Goal: Task Accomplishment & Management: Complete application form

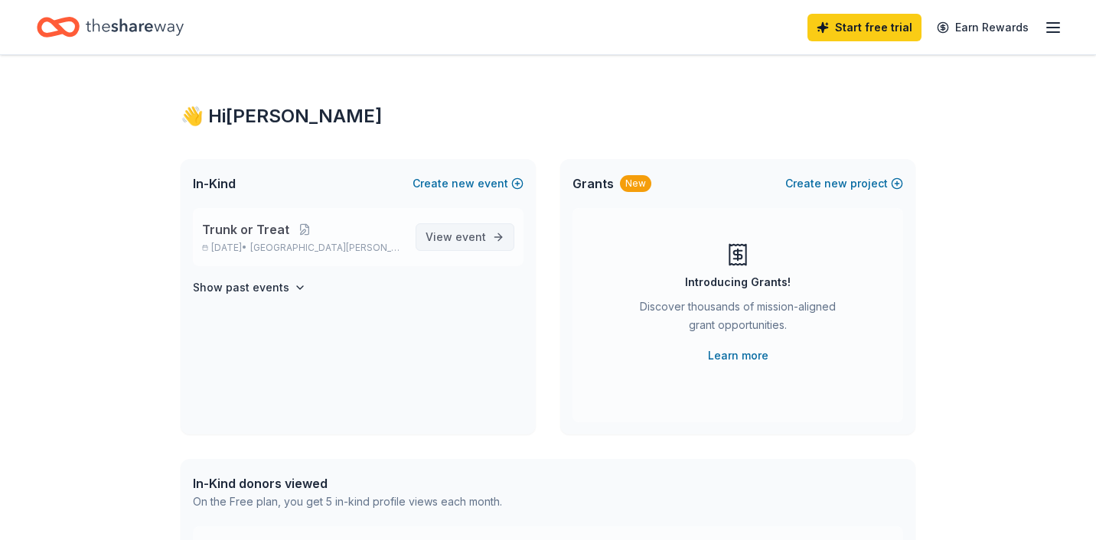
click at [475, 237] on span "event" at bounding box center [470, 236] width 31 height 13
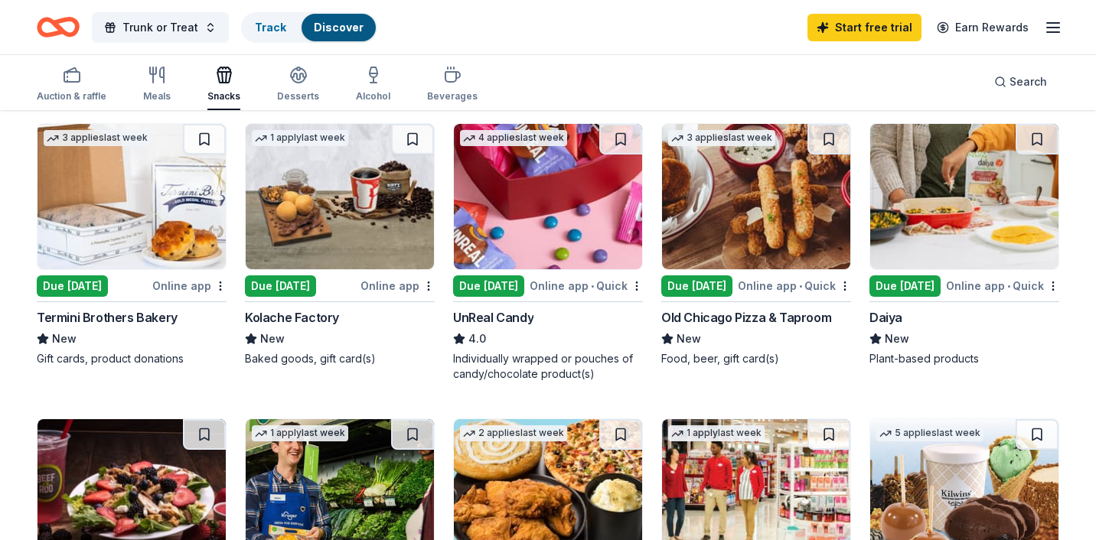
scroll to position [739, 0]
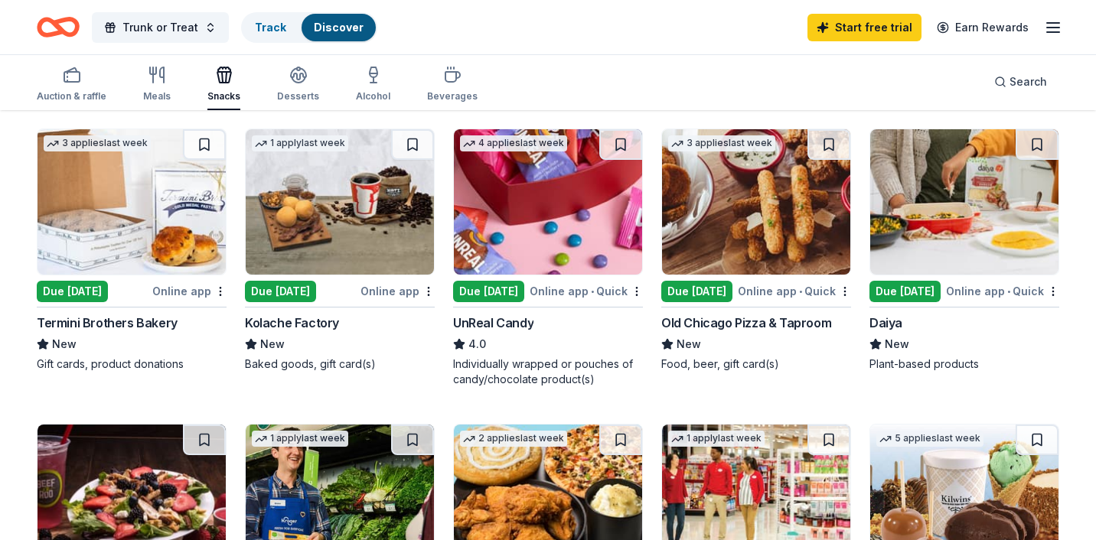
click at [607, 502] on img at bounding box center [548, 497] width 188 height 145
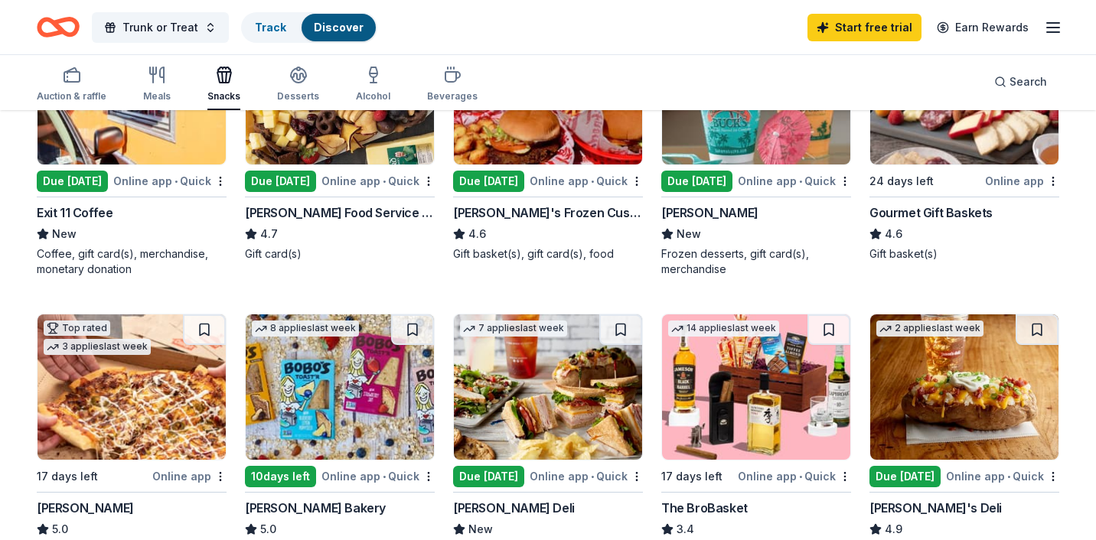
scroll to position [273, 0]
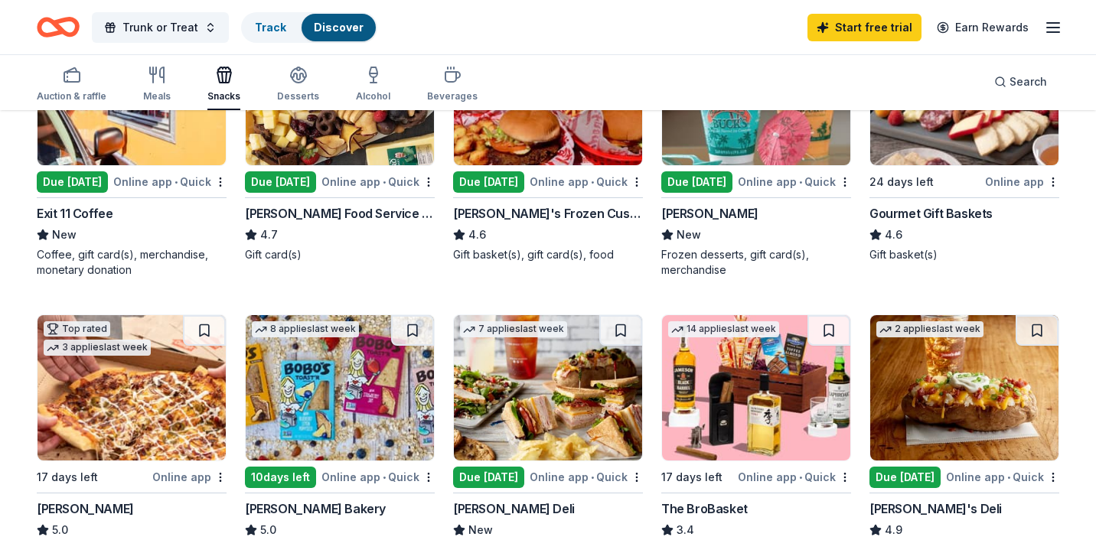
click at [362, 384] on img at bounding box center [340, 387] width 188 height 145
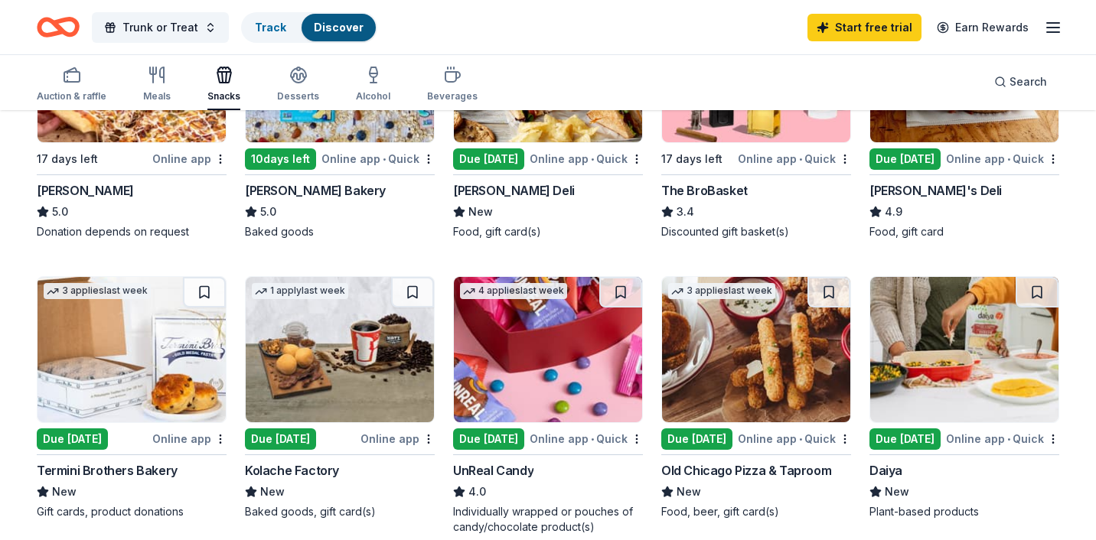
scroll to position [595, 0]
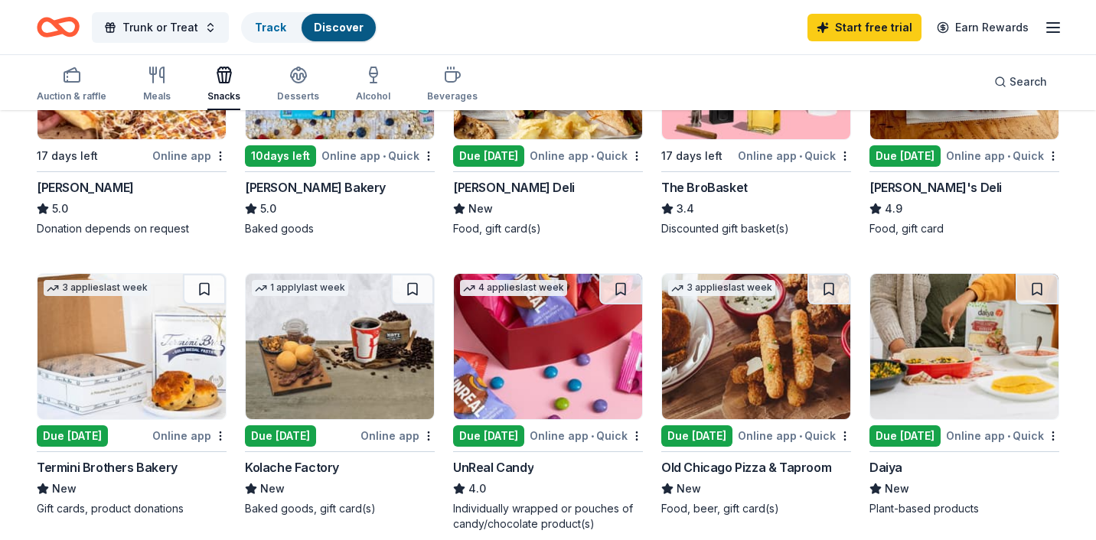
click at [316, 334] on img at bounding box center [340, 346] width 188 height 145
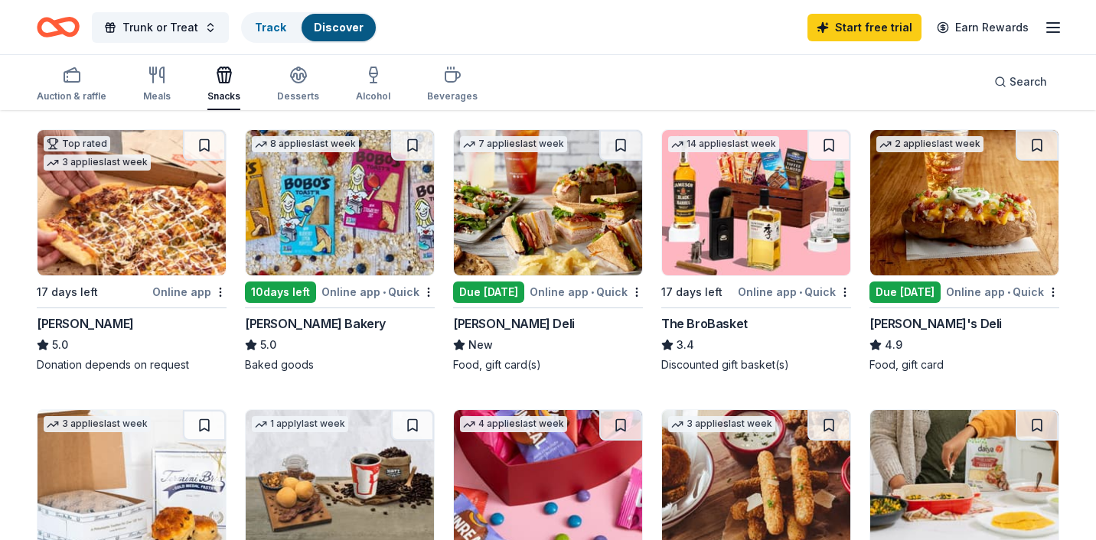
scroll to position [452, 0]
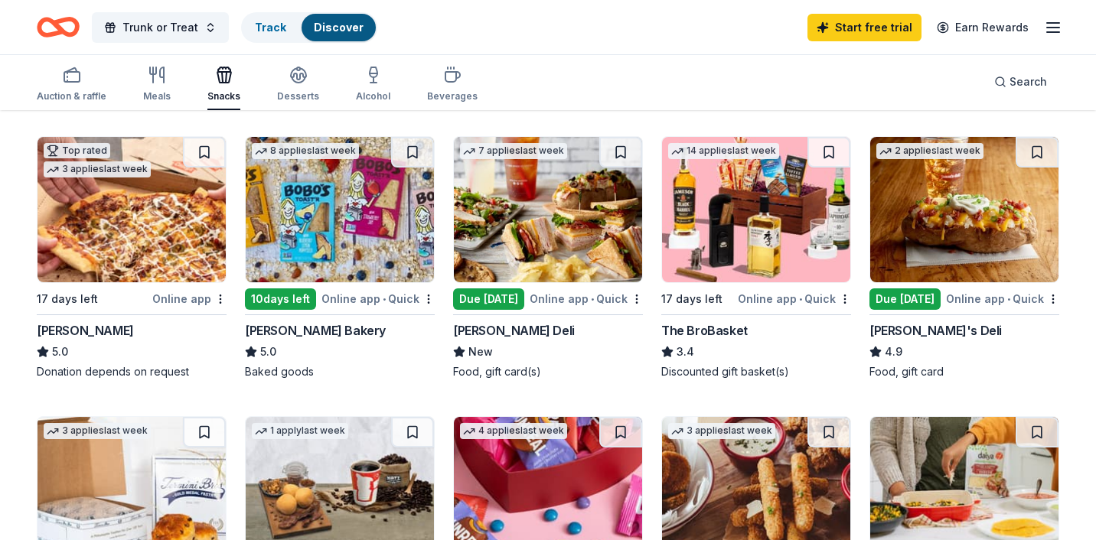
click at [746, 206] on img at bounding box center [756, 209] width 188 height 145
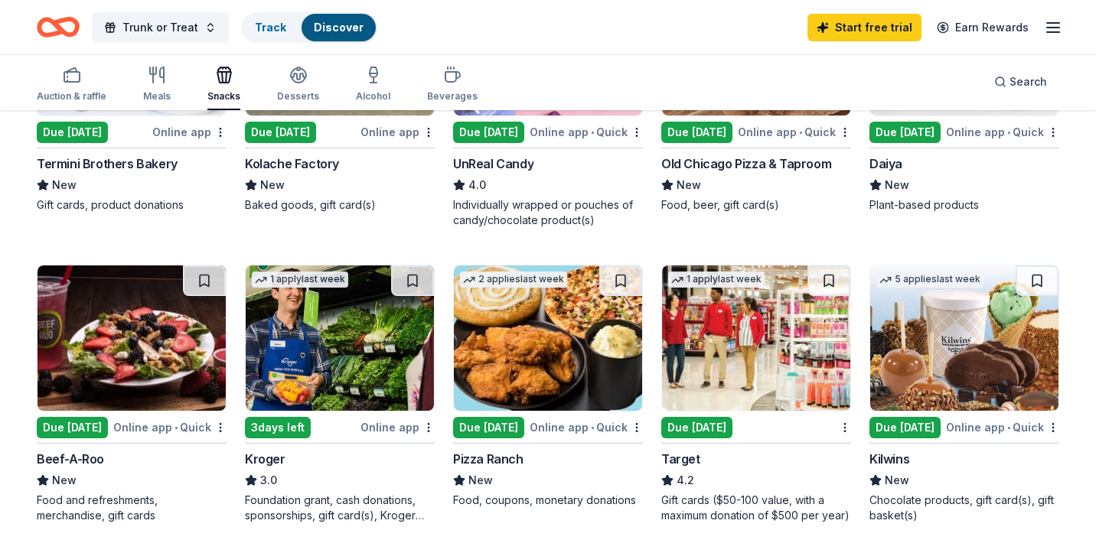
scroll to position [900, 0]
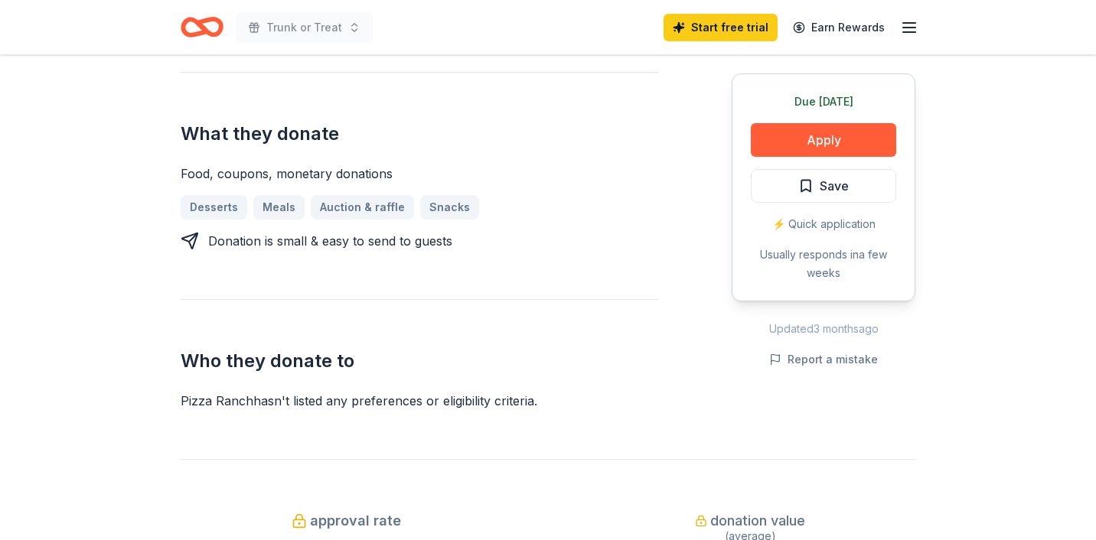
scroll to position [622, 0]
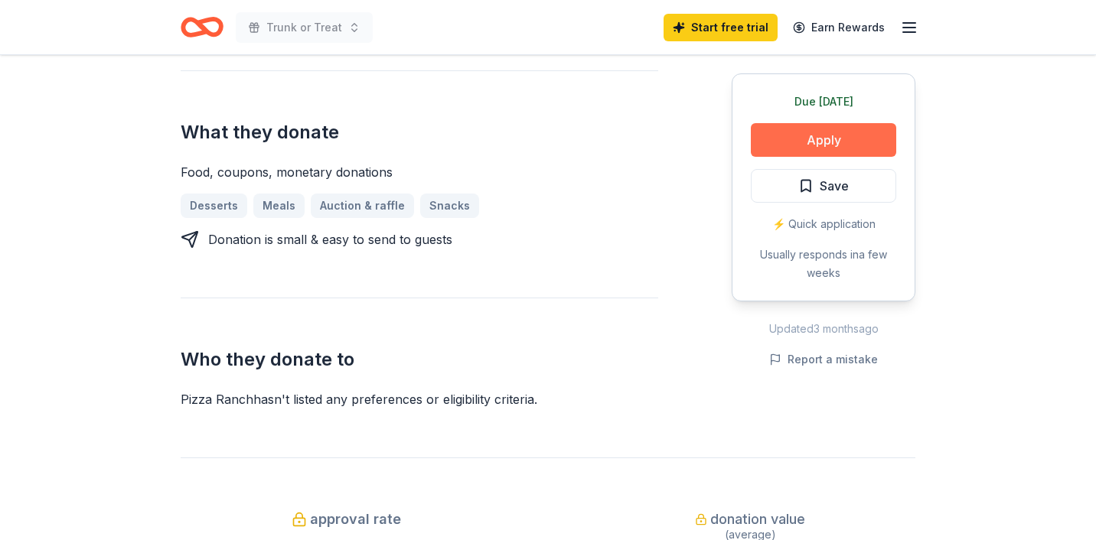
click at [843, 133] on button "Apply" at bounding box center [823, 140] width 145 height 34
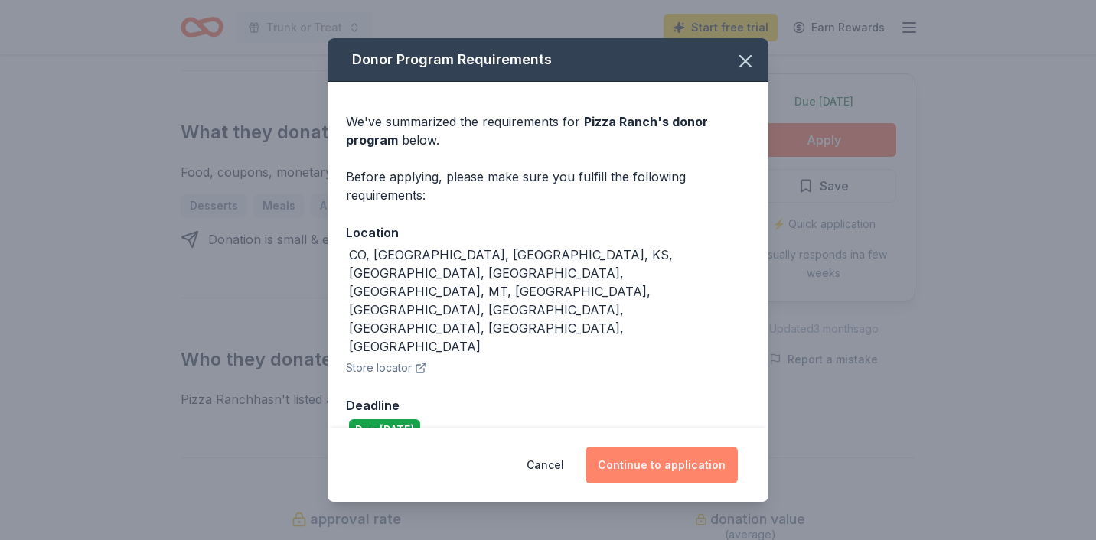
click at [683, 447] on button "Continue to application" at bounding box center [662, 465] width 152 height 37
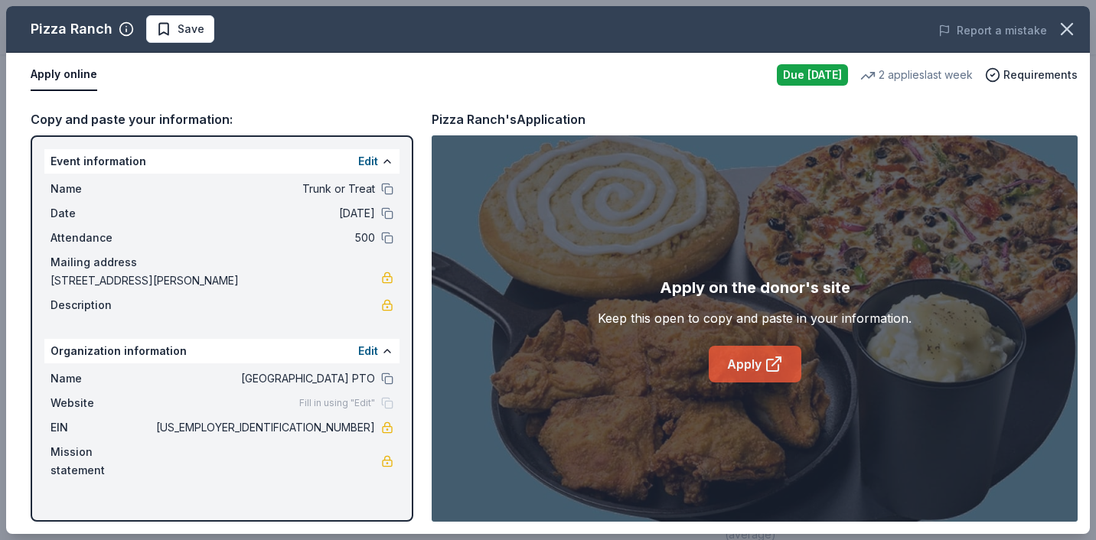
click at [753, 374] on link "Apply" at bounding box center [755, 364] width 93 height 37
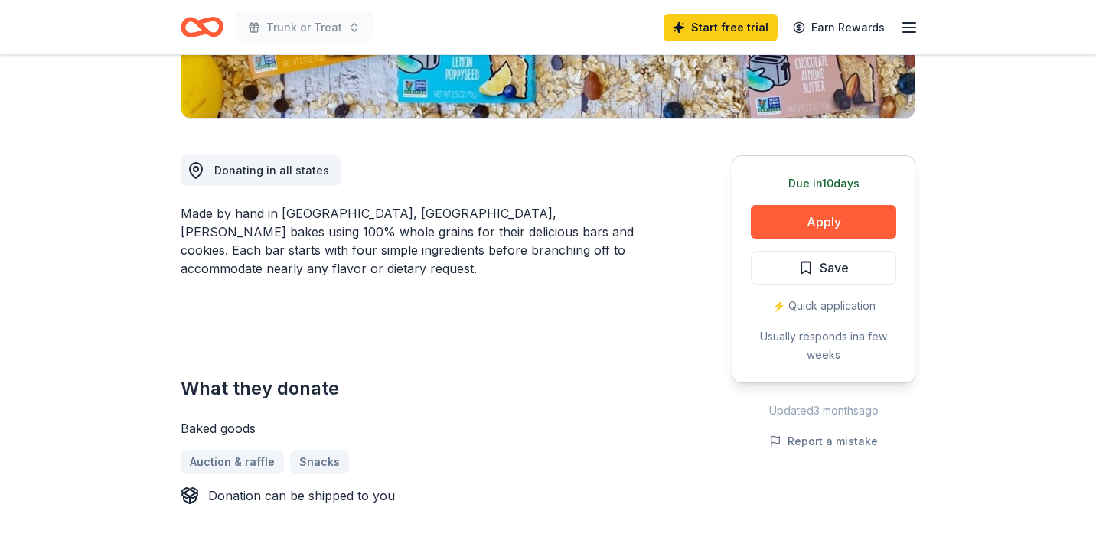
scroll to position [348, 0]
click at [831, 214] on button "Apply" at bounding box center [823, 221] width 145 height 34
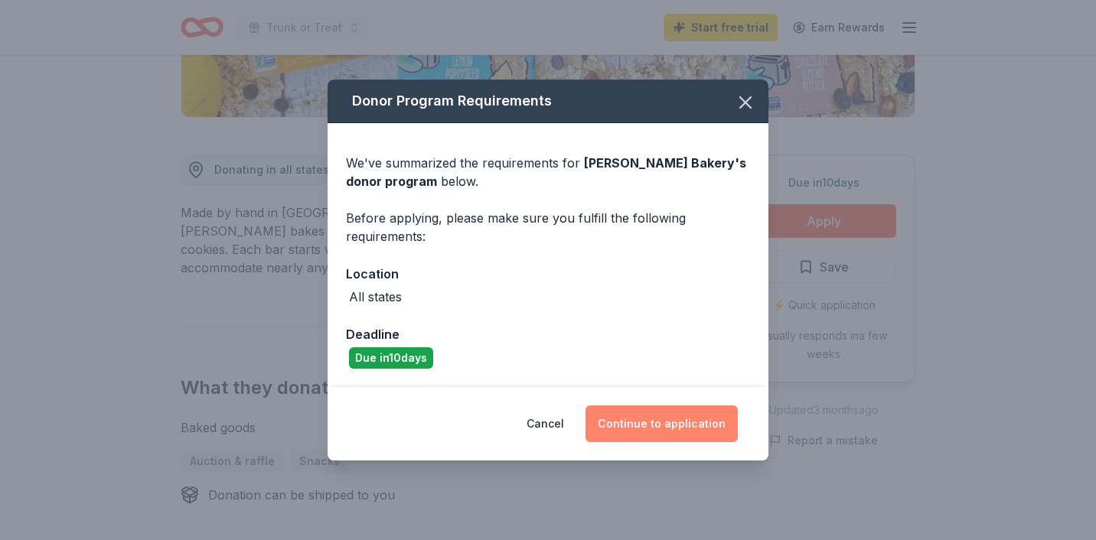
click at [667, 421] on button "Continue to application" at bounding box center [662, 424] width 152 height 37
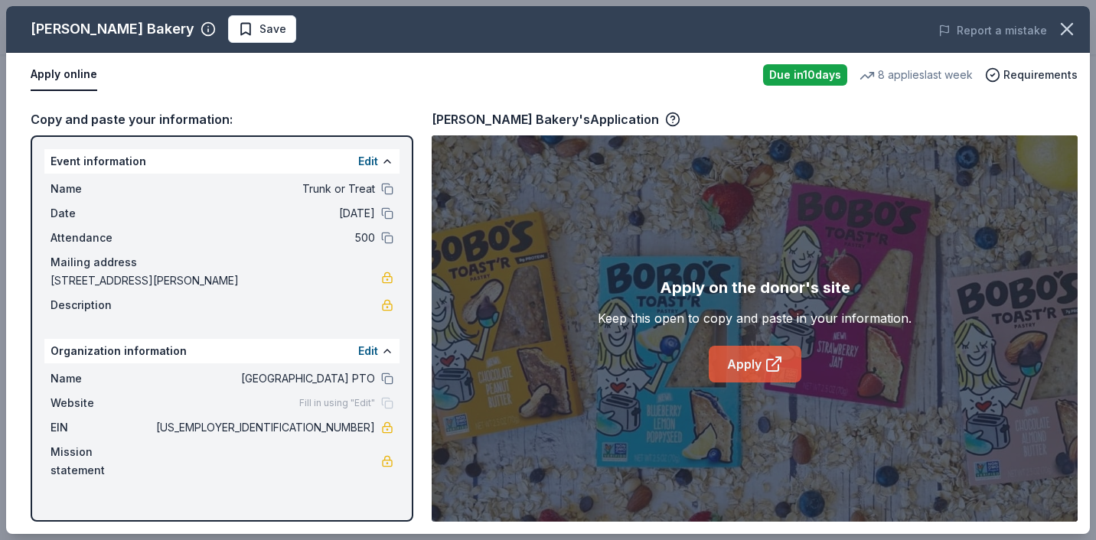
click at [760, 371] on link "Apply" at bounding box center [755, 364] width 93 height 37
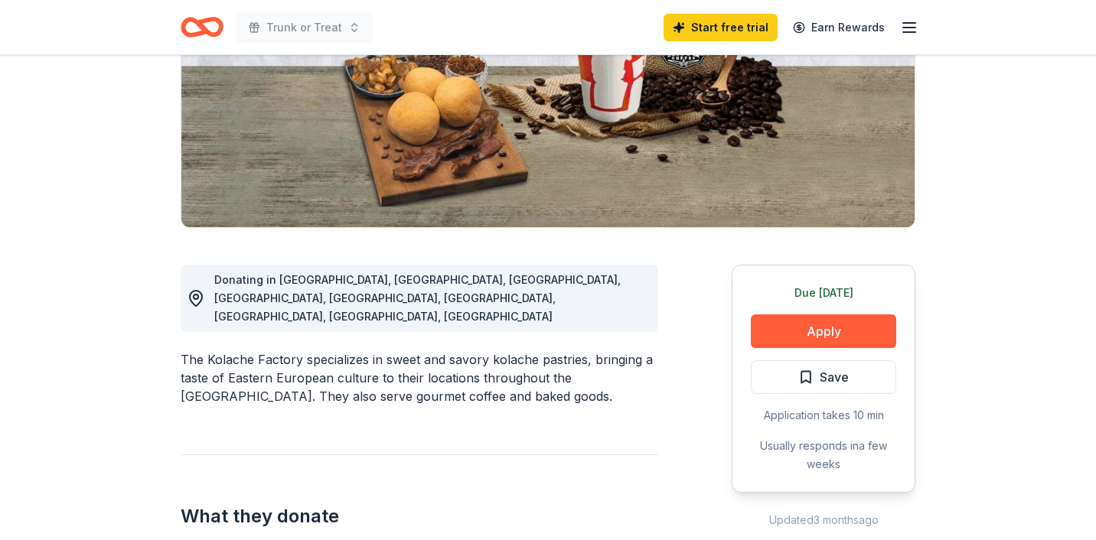
scroll to position [243, 0]
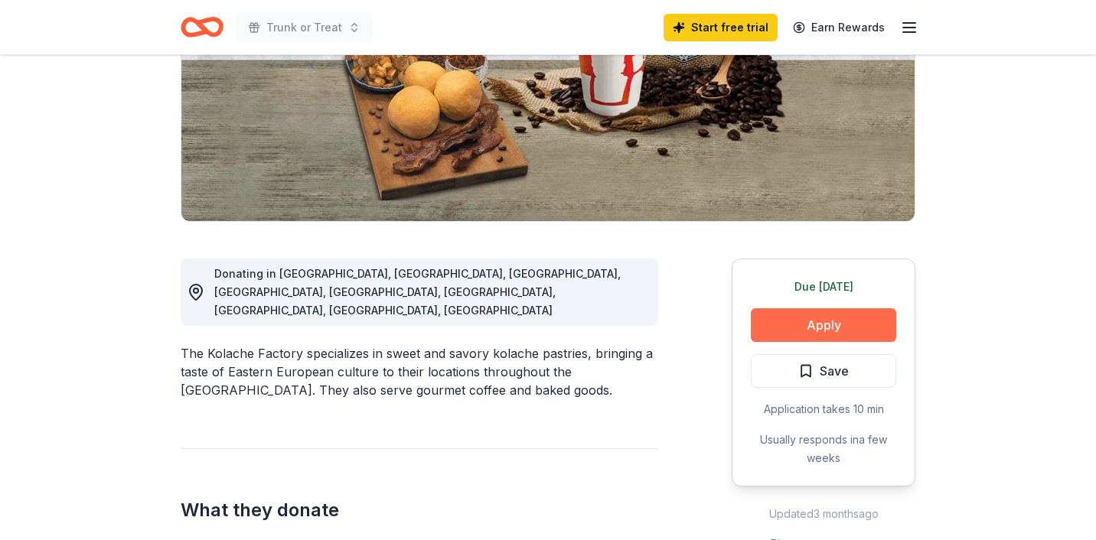
click at [790, 338] on button "Apply" at bounding box center [823, 325] width 145 height 34
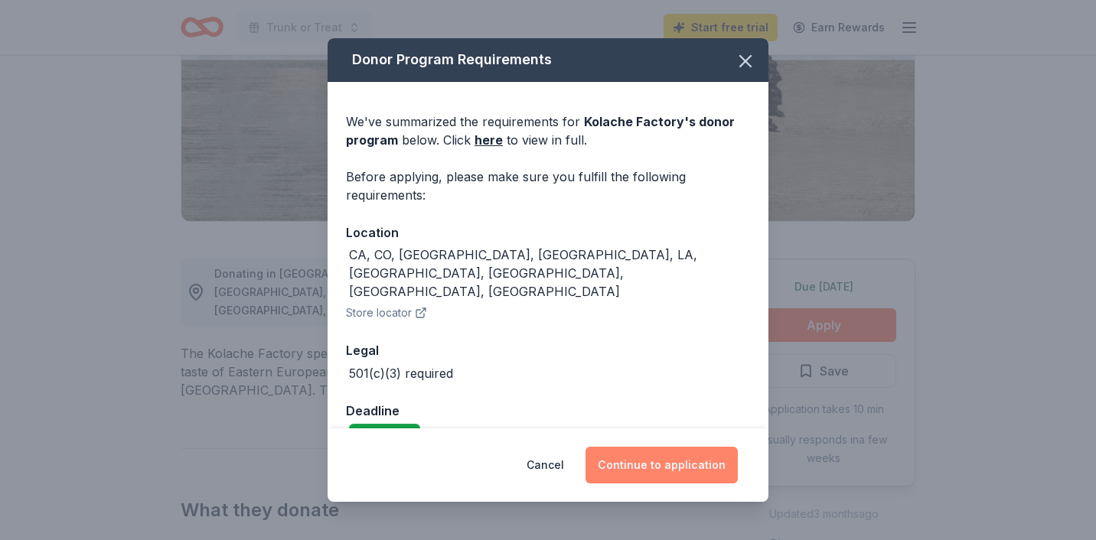
click at [685, 467] on button "Continue to application" at bounding box center [662, 465] width 152 height 37
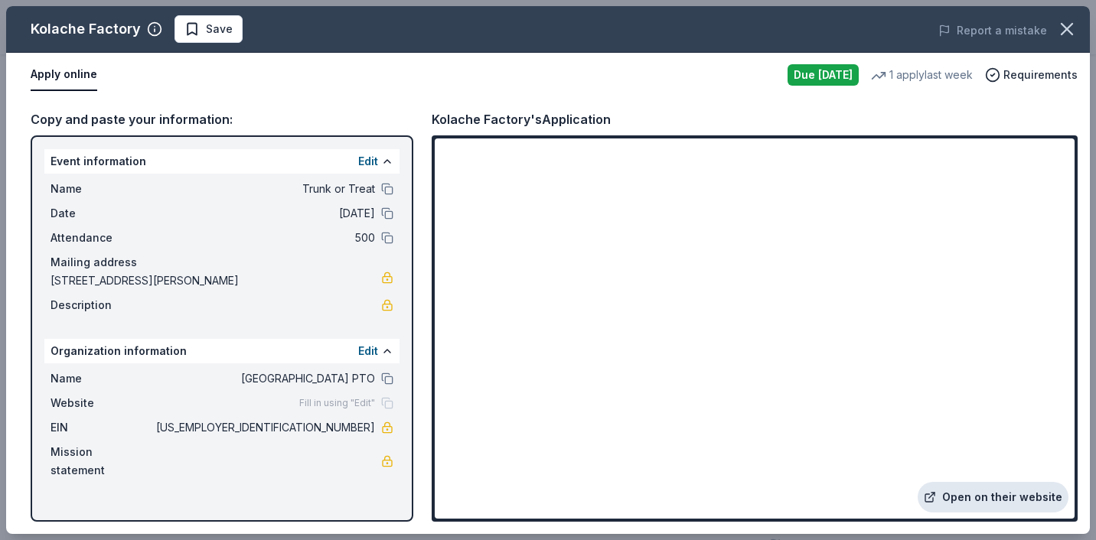
click at [997, 507] on link "Open on their website" at bounding box center [993, 497] width 151 height 31
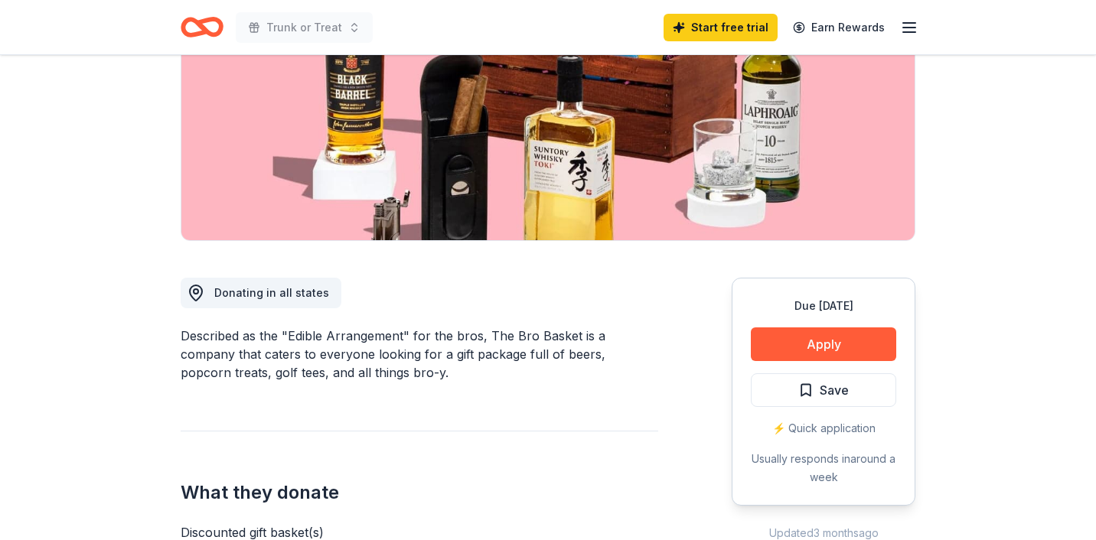
scroll to position [226, 0]
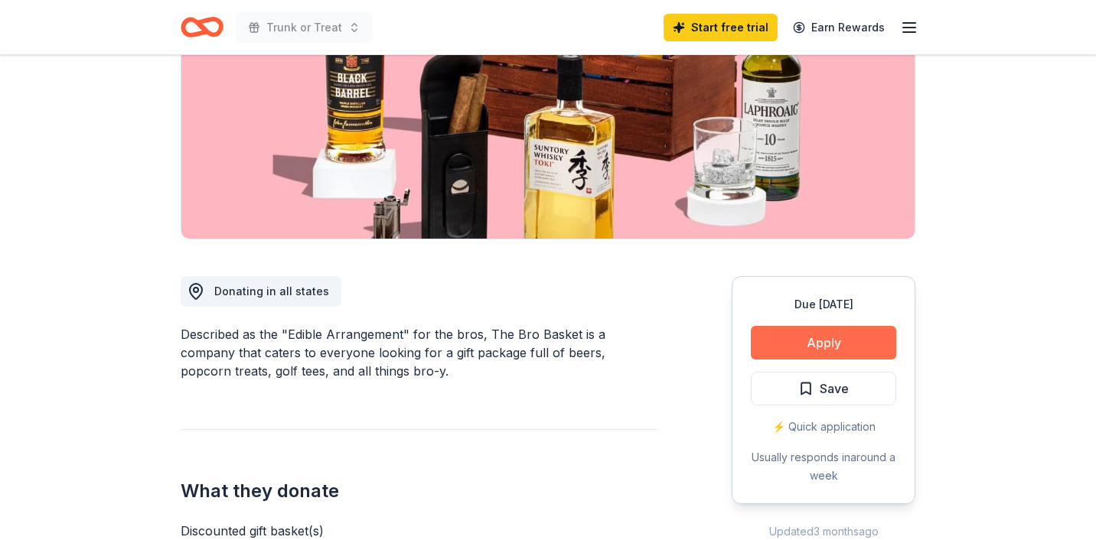
click at [792, 355] on button "Apply" at bounding box center [823, 343] width 145 height 34
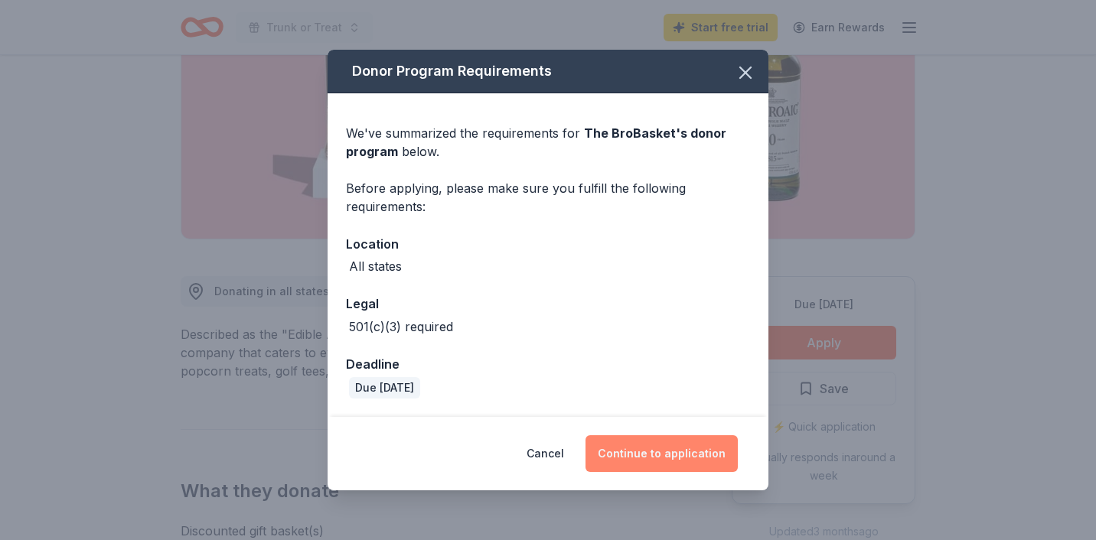
click at [650, 452] on button "Continue to application" at bounding box center [662, 454] width 152 height 37
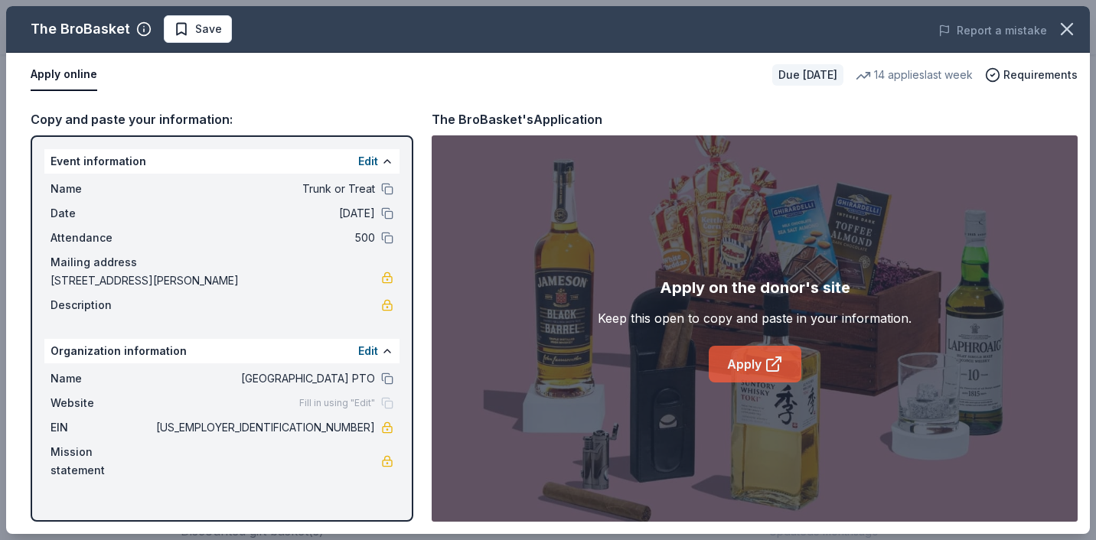
click at [762, 371] on link "Apply" at bounding box center [755, 364] width 93 height 37
